Goal: Navigation & Orientation: Find specific page/section

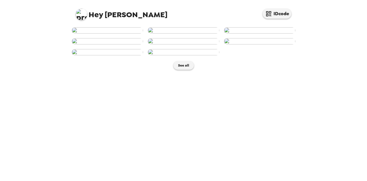
scroll to position [141, 0]
click at [185, 70] on button "See all" at bounding box center [184, 65] width 20 height 9
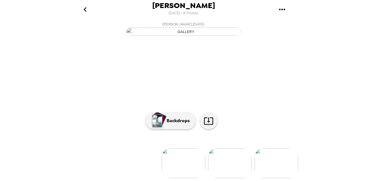
scroll to position [67, 0]
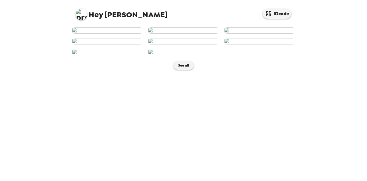
scroll to position [141, 0]
click at [181, 70] on button "See all" at bounding box center [184, 65] width 20 height 9
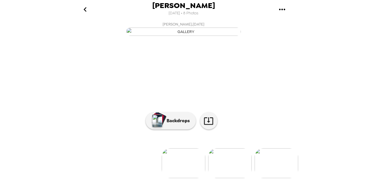
scroll to position [67, 0]
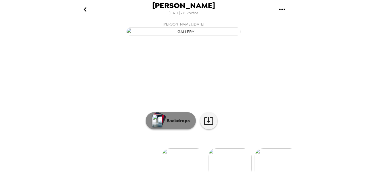
click at [182, 120] on button "Backdrops" at bounding box center [171, 120] width 50 height 17
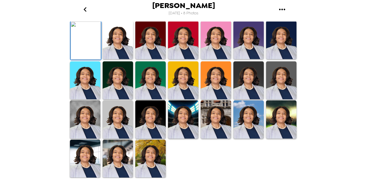
scroll to position [164, 0]
click at [121, 159] on img at bounding box center [118, 159] width 30 height 38
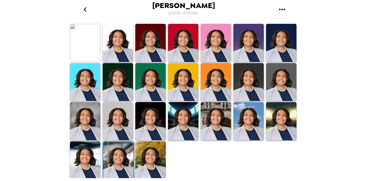
click at [123, 160] on img at bounding box center [118, 161] width 30 height 38
click at [124, 159] on img at bounding box center [118, 161] width 30 height 38
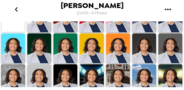
scroll to position [223, 0]
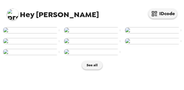
click at [146, 34] on img at bounding box center [153, 30] width 56 height 6
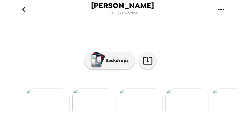
scroll to position [126, 0]
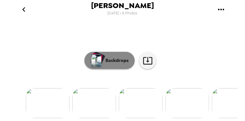
click at [118, 63] on button "Backdrops" at bounding box center [109, 60] width 50 height 17
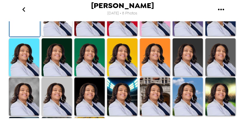
scroll to position [15, 0]
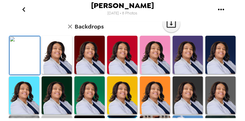
click at [218, 4] on button "gallery menu" at bounding box center [221, 9] width 19 height 19
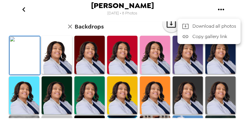
click at [44, 32] on div at bounding box center [122, 60] width 245 height 121
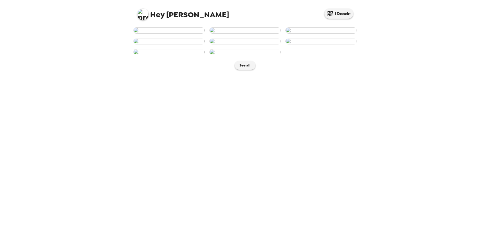
drag, startPoint x: 141, startPoint y: 3, endPoint x: 412, endPoint y: 67, distance: 279.0
click at [367, 82] on div "Hey [PERSON_NAME] IDcode See all" at bounding box center [245, 120] width 490 height 241
drag, startPoint x: 457, startPoint y: 0, endPoint x: 37, endPoint y: 8, distance: 419.9
click at [66, 65] on div "Hey [PERSON_NAME] IDcode See all" at bounding box center [245, 120] width 490 height 241
